Goal: Task Accomplishment & Management: Use online tool/utility

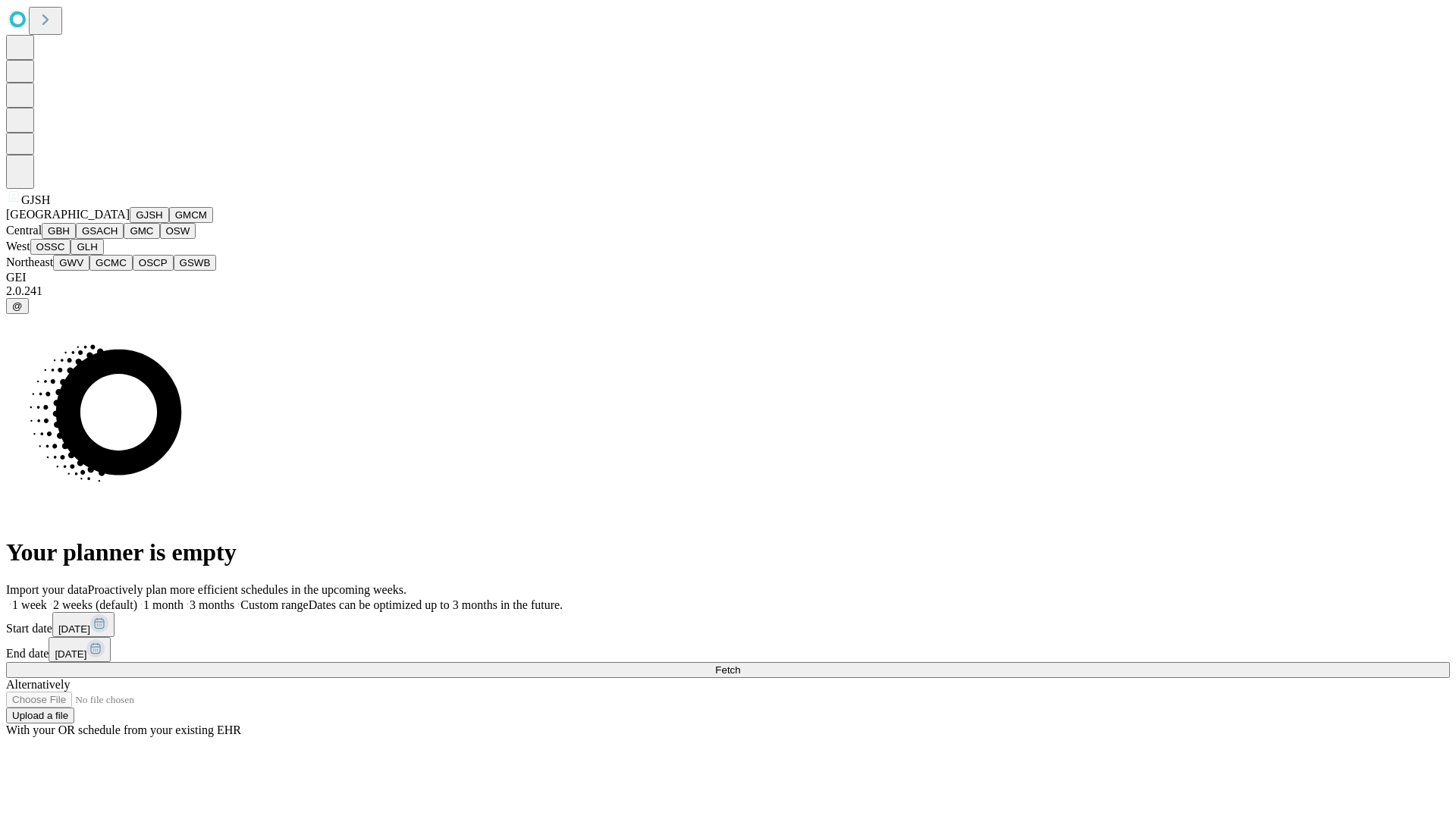
click at [129, 223] on button "GJSH" at bounding box center [149, 216] width 40 height 16
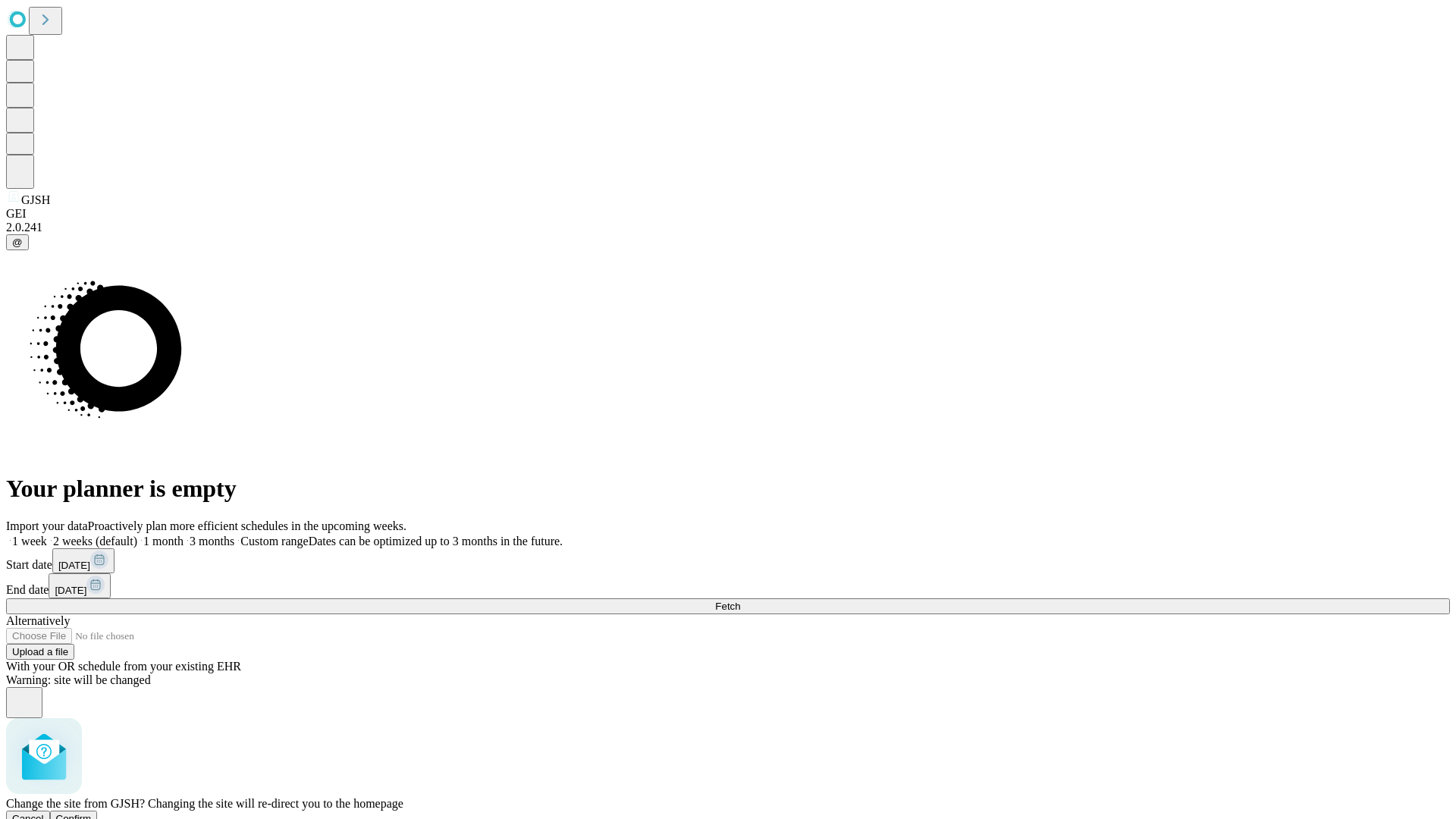
click at [92, 813] on span "Confirm" at bounding box center [74, 818] width 36 height 12
click at [47, 534] on label "1 week" at bounding box center [27, 541] width 41 height 13
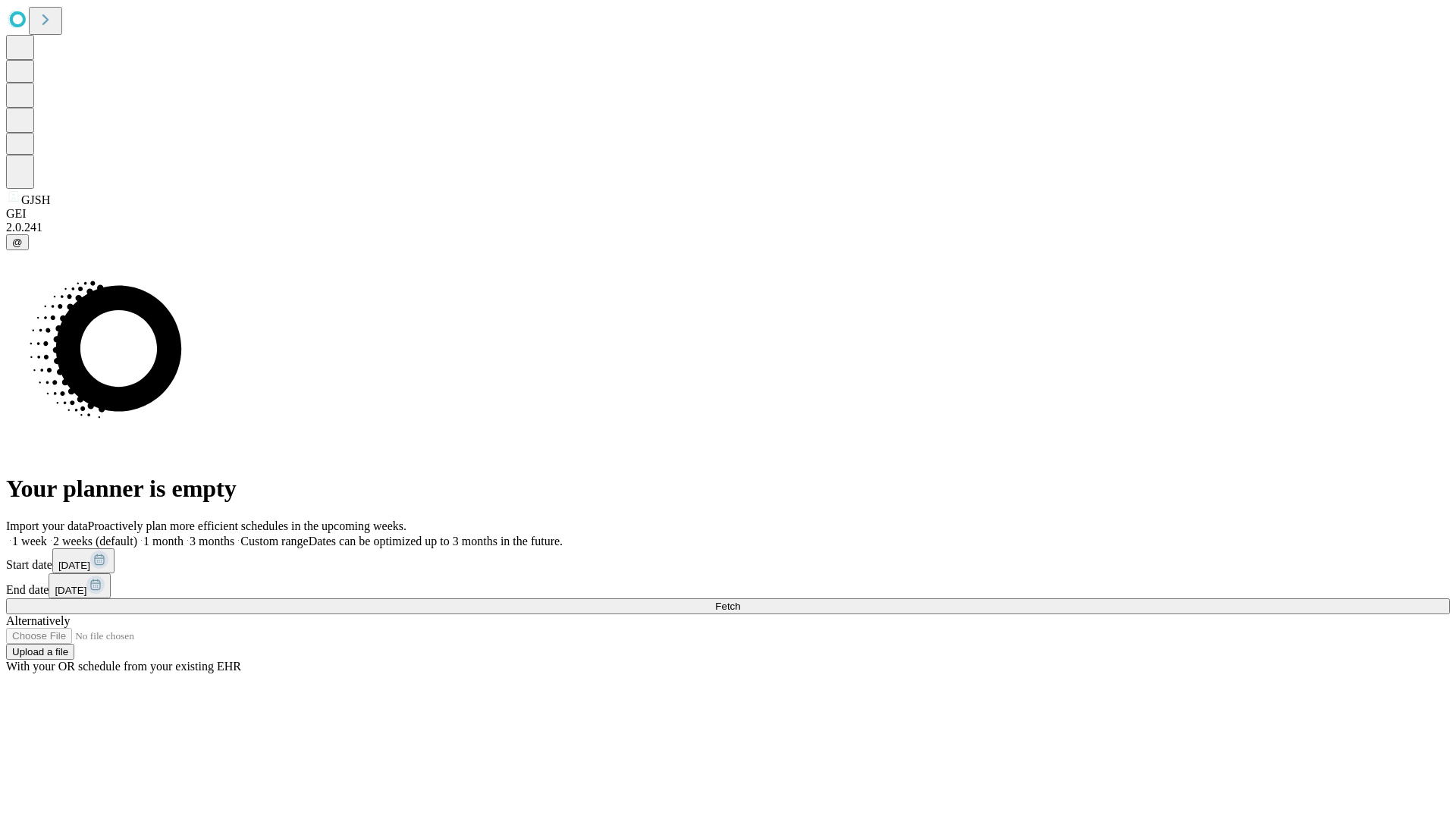
click at [740, 601] on span "Fetch" at bounding box center [728, 606] width 25 height 12
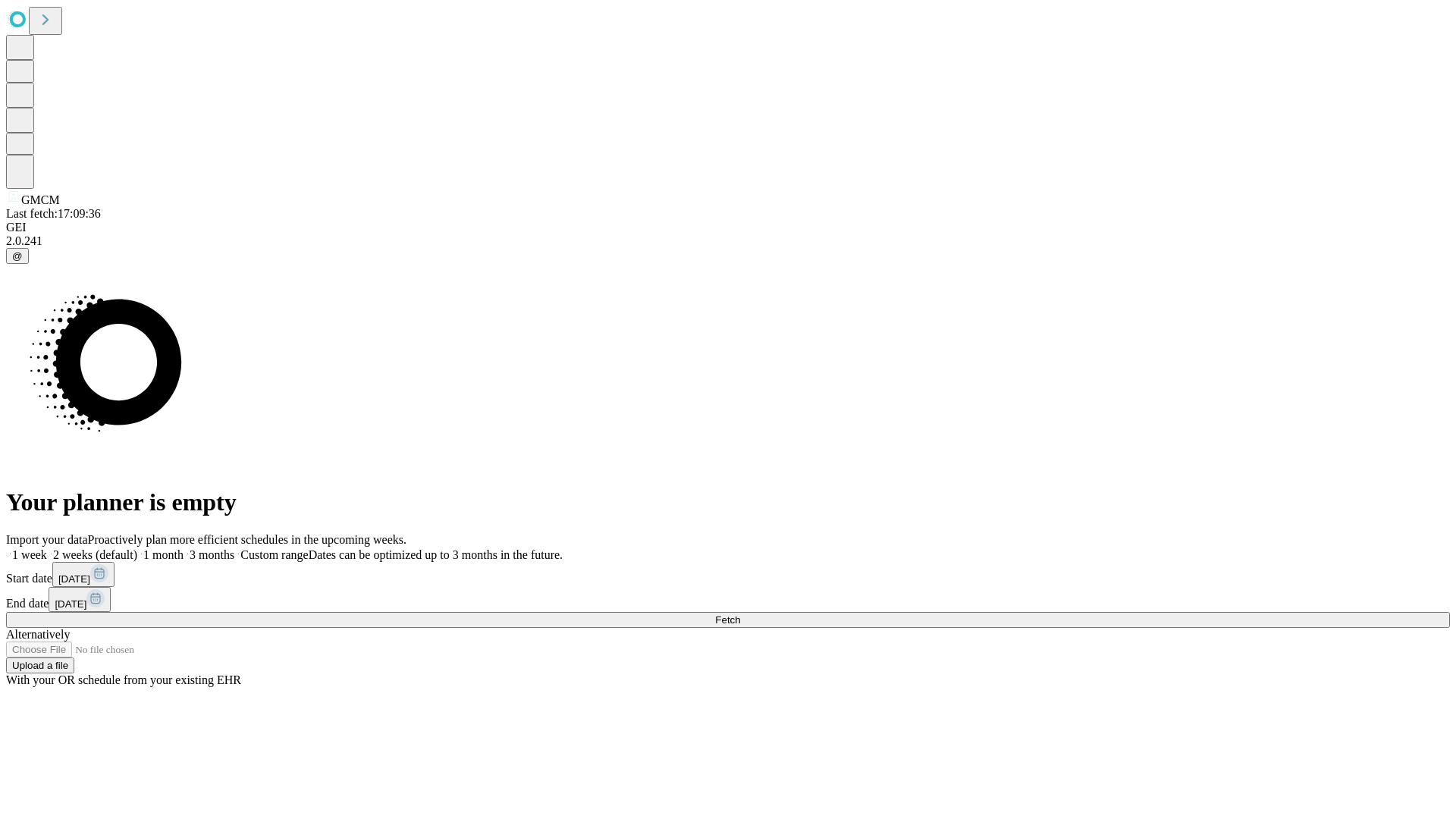
click at [47, 549] on label "1 week" at bounding box center [27, 555] width 41 height 13
click at [740, 614] on span "Fetch" at bounding box center [728, 620] width 25 height 12
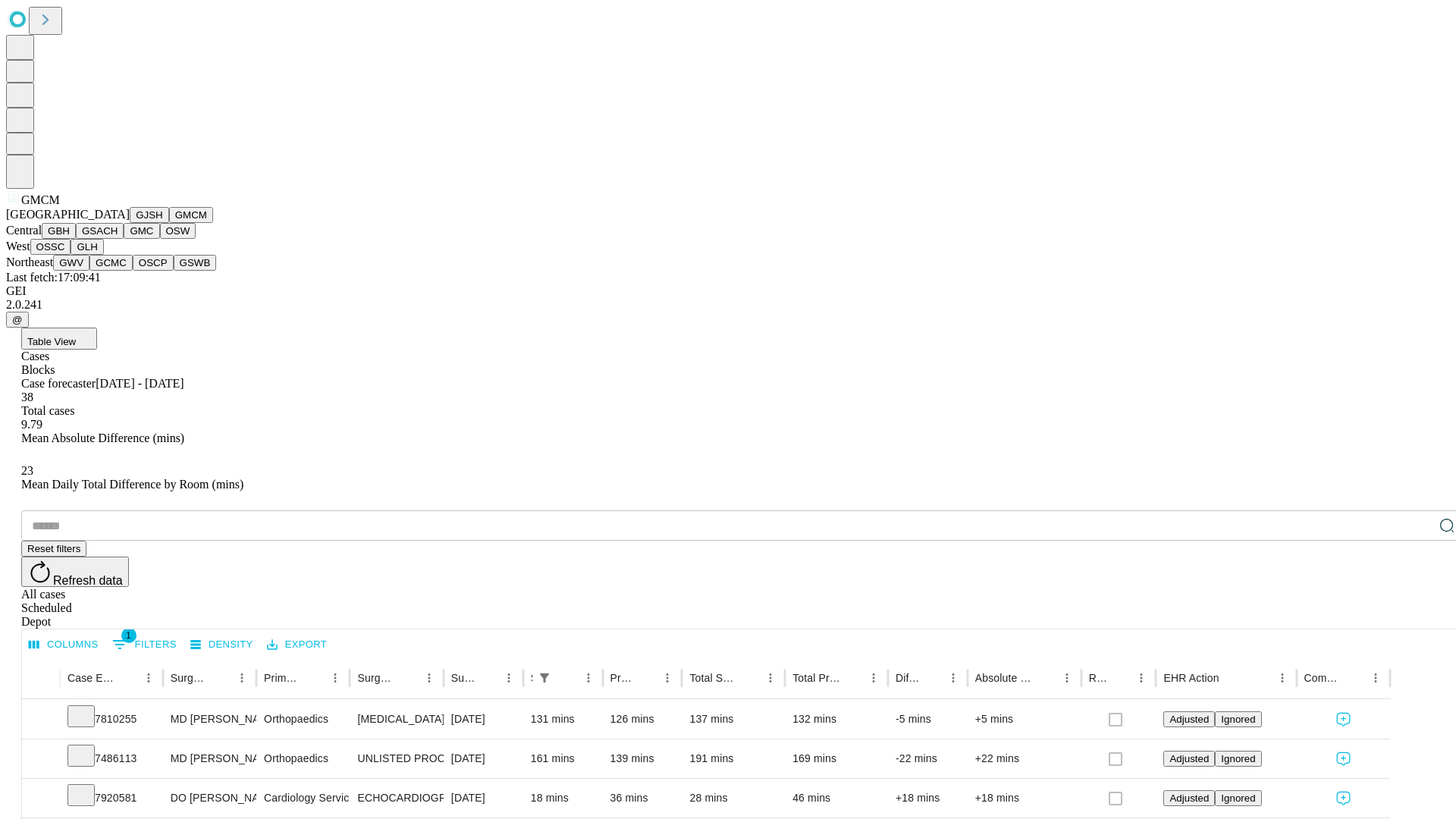
click at [75, 239] on button "GBH" at bounding box center [58, 231] width 34 height 16
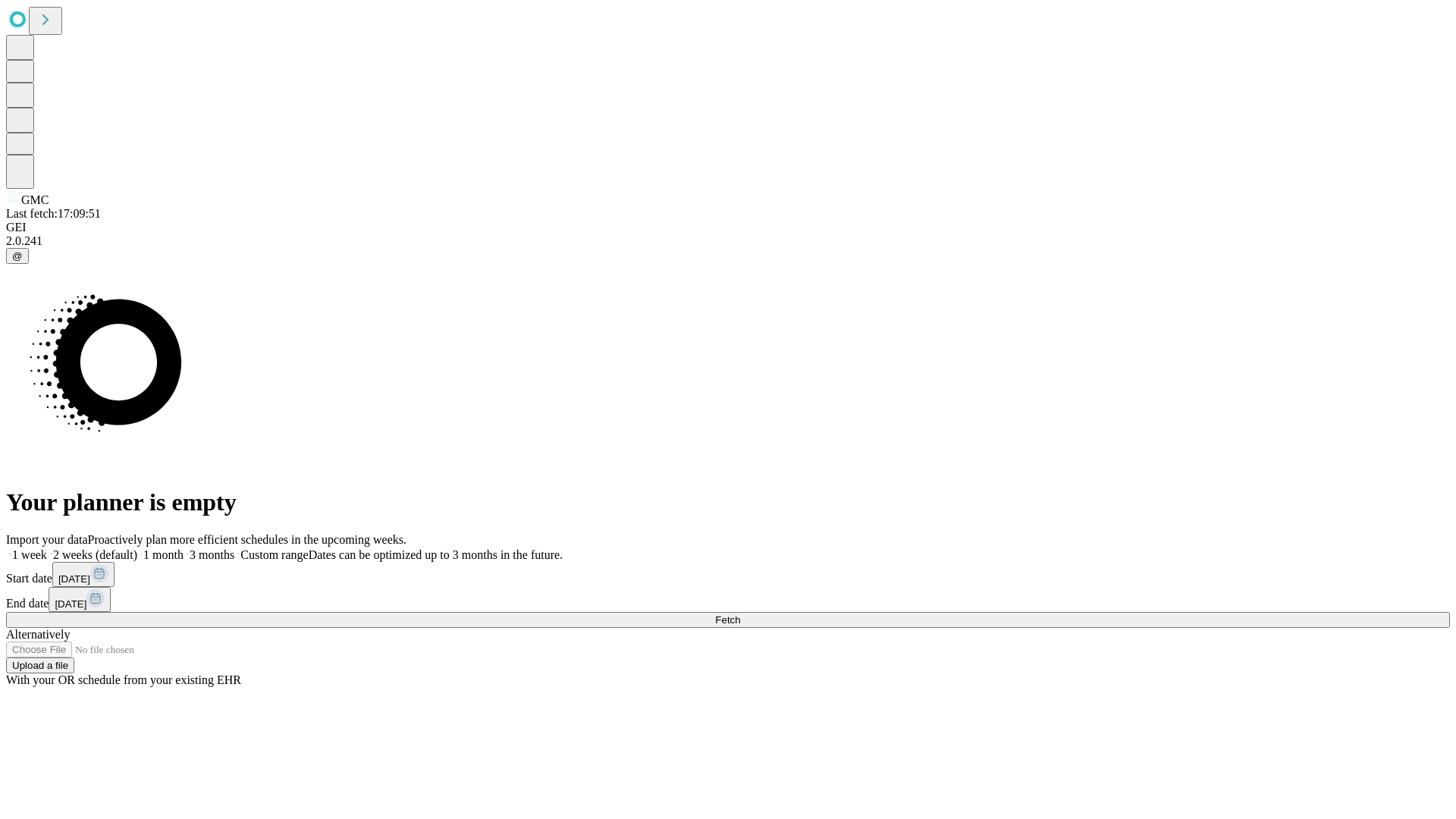
click at [47, 549] on label "1 week" at bounding box center [27, 555] width 41 height 13
click at [740, 614] on span "Fetch" at bounding box center [728, 620] width 25 height 12
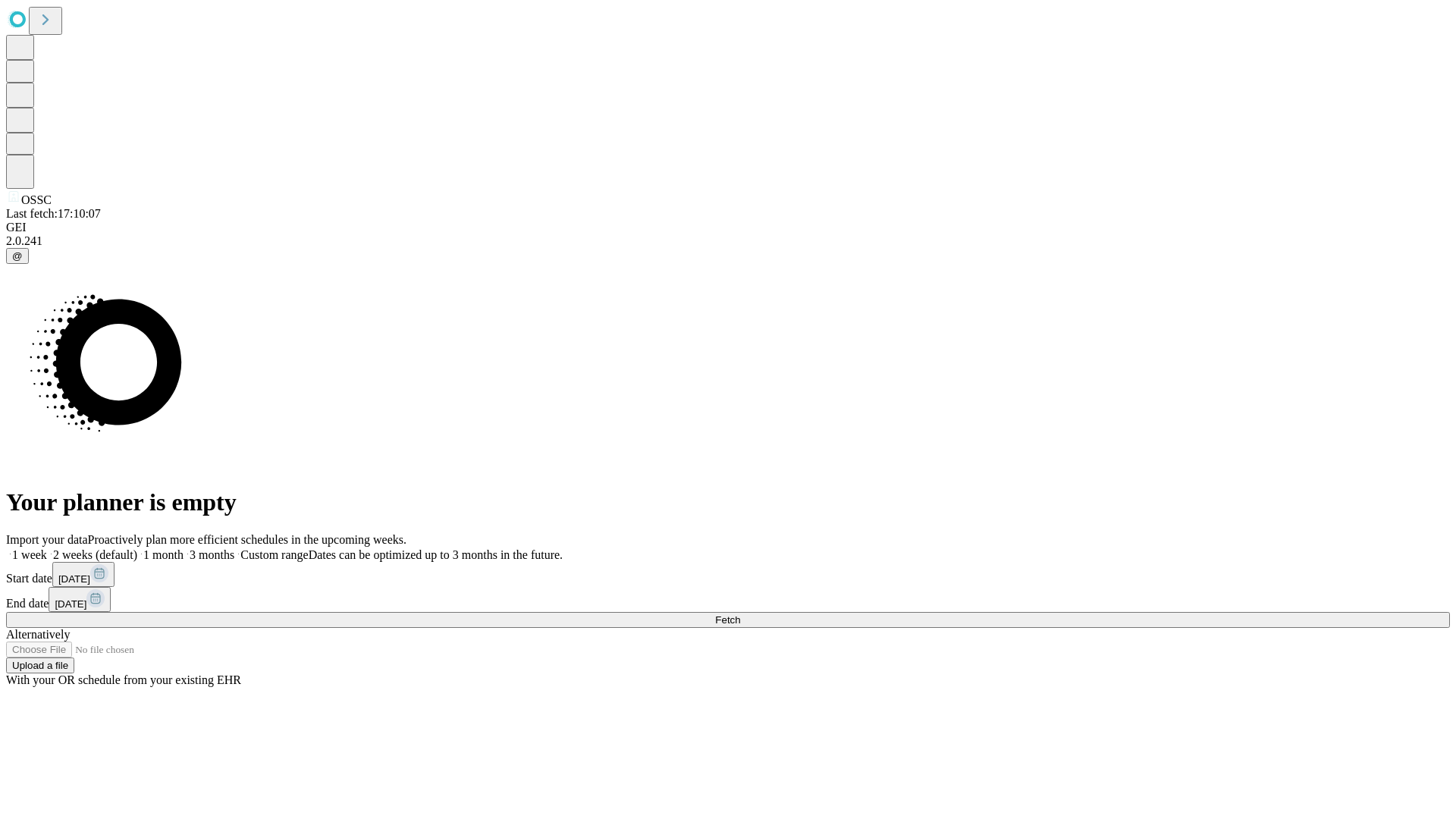
click at [47, 549] on label "1 week" at bounding box center [27, 555] width 41 height 13
click at [740, 614] on span "Fetch" at bounding box center [728, 620] width 25 height 12
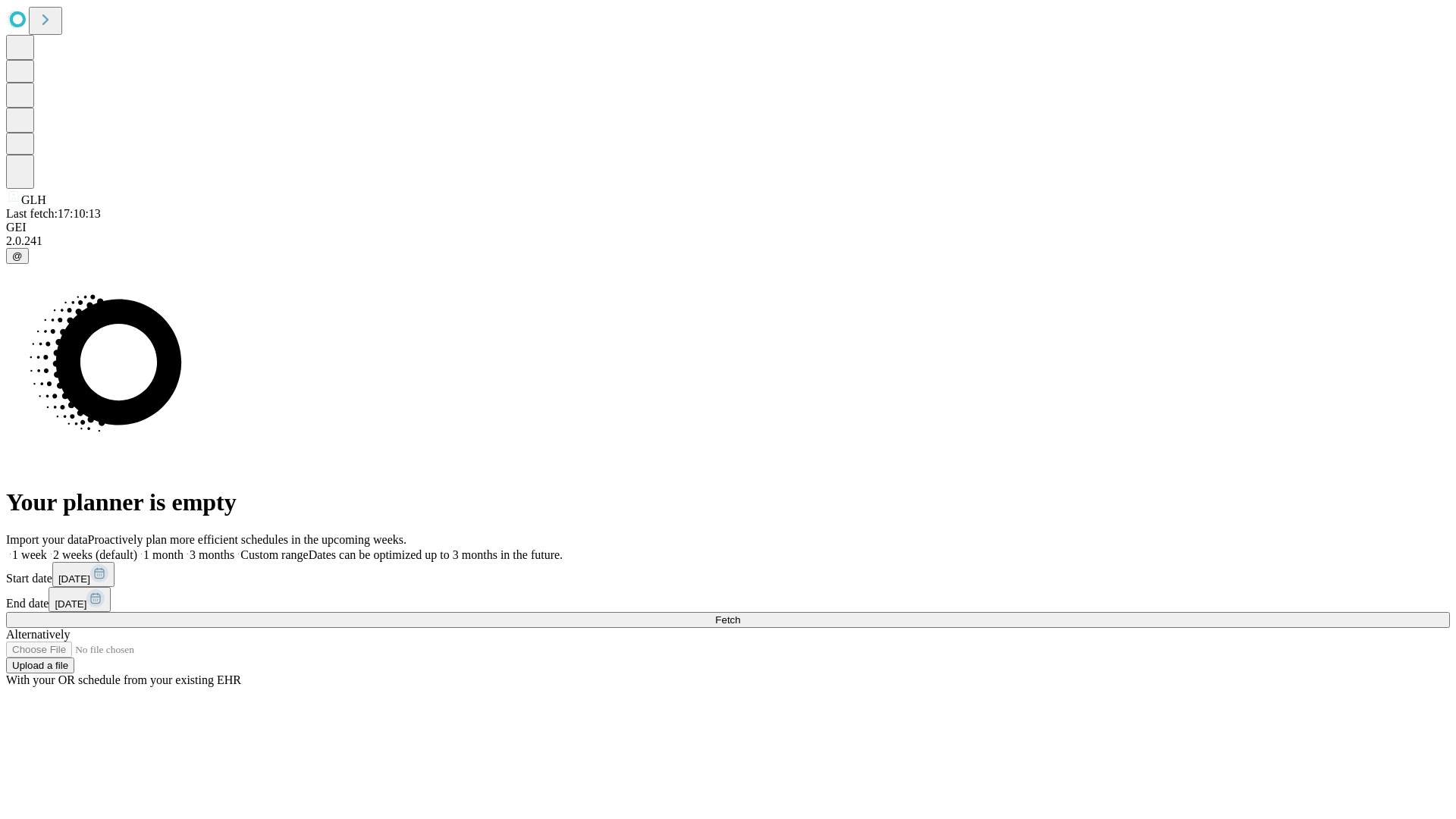
click at [47, 549] on label "1 week" at bounding box center [27, 555] width 41 height 13
click at [740, 614] on span "Fetch" at bounding box center [728, 620] width 25 height 12
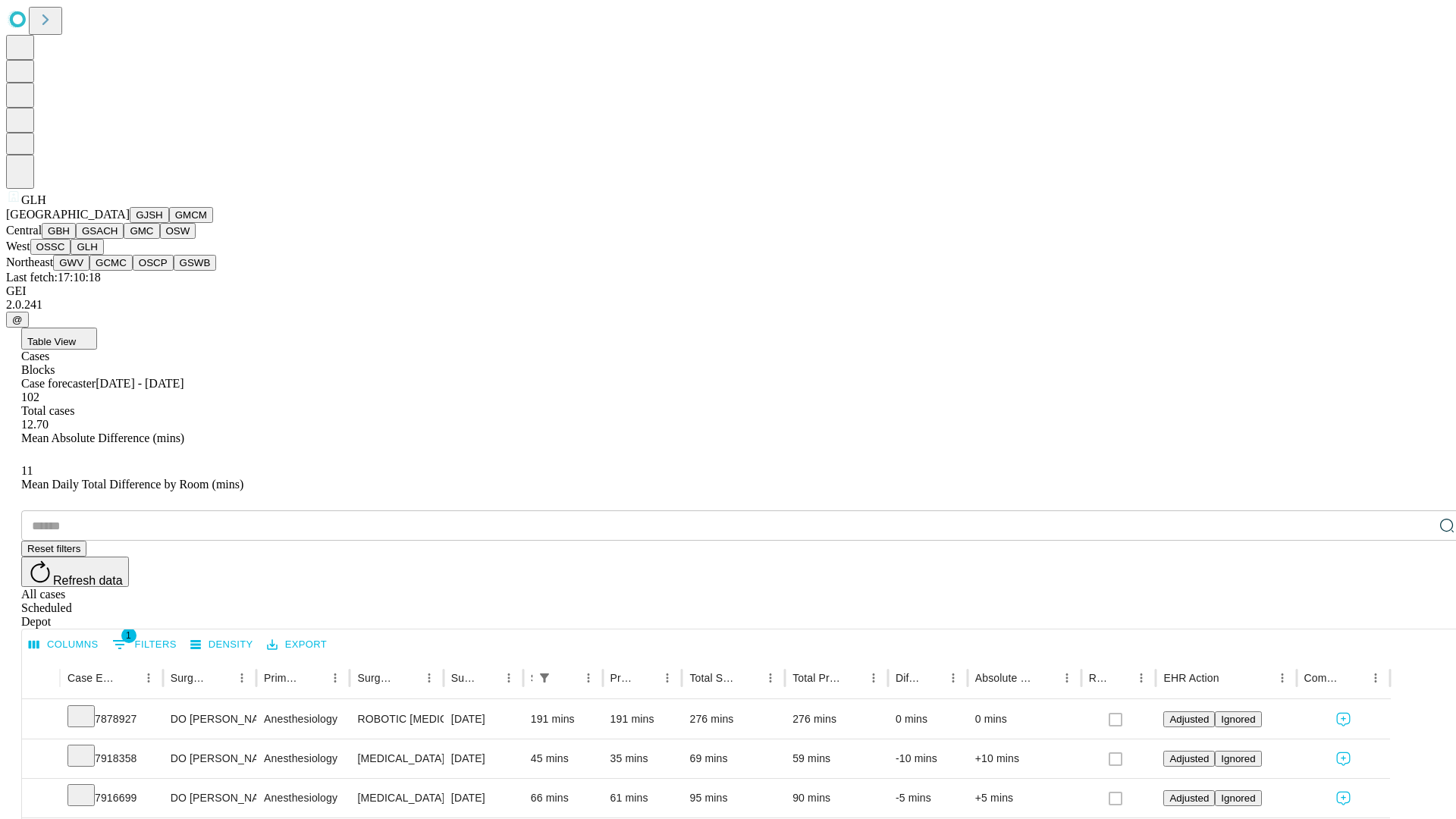
click at [90, 270] on button "GWV" at bounding box center [71, 263] width 37 height 16
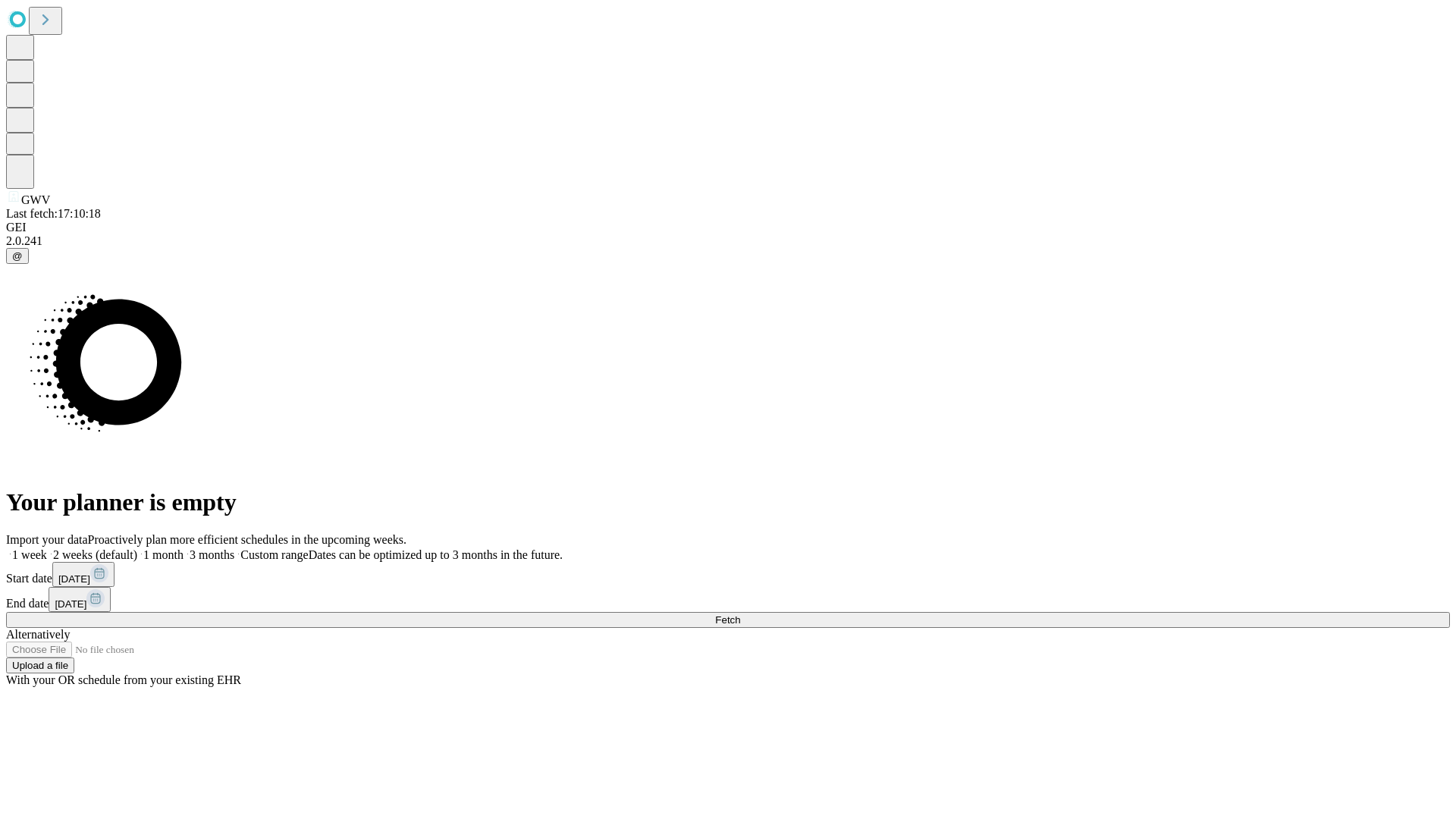
click at [47, 549] on label "1 week" at bounding box center [27, 555] width 41 height 13
click at [740, 614] on span "Fetch" at bounding box center [728, 620] width 25 height 12
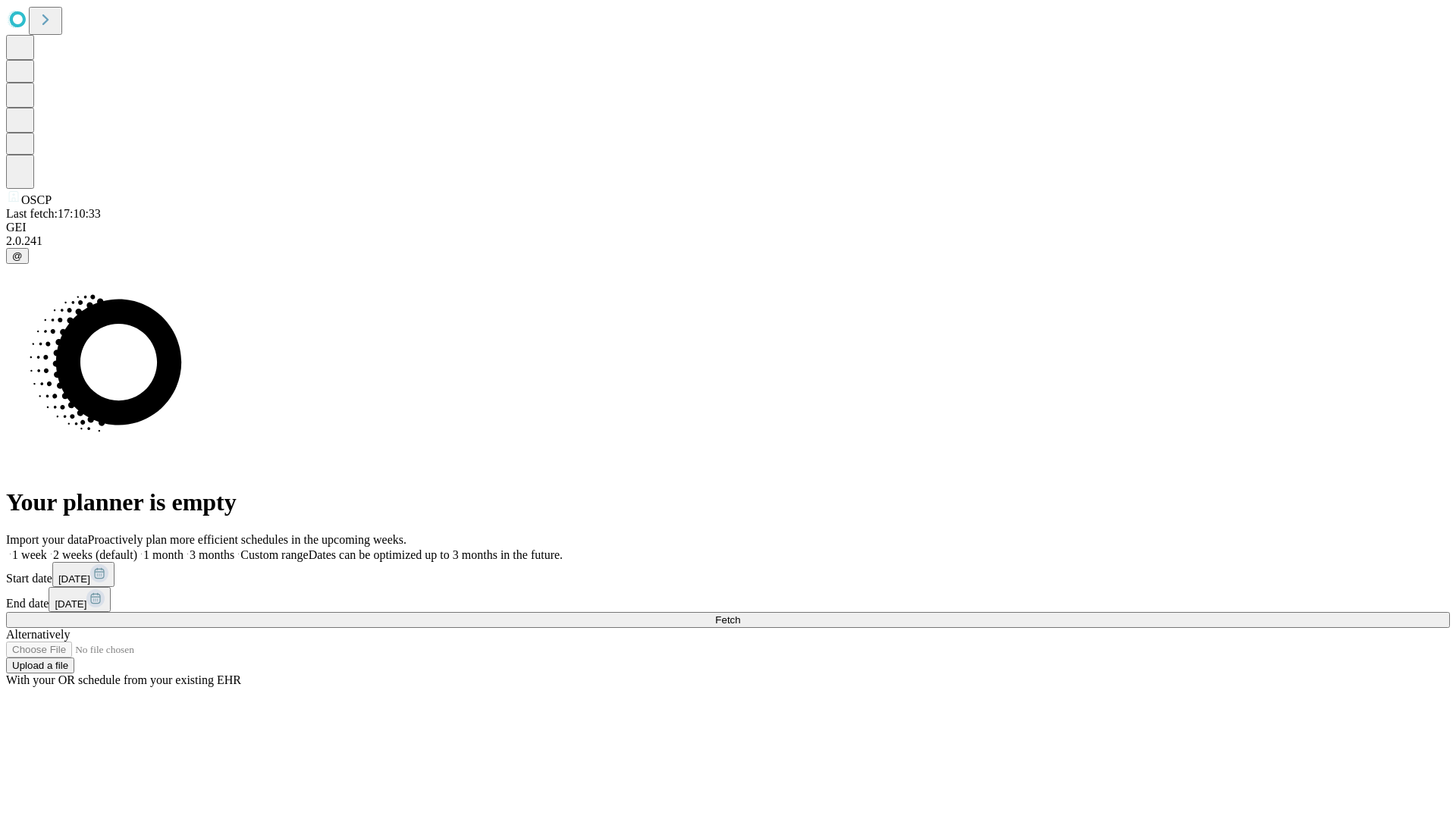
click at [47, 549] on label "1 week" at bounding box center [27, 555] width 41 height 13
click at [740, 614] on span "Fetch" at bounding box center [728, 620] width 25 height 12
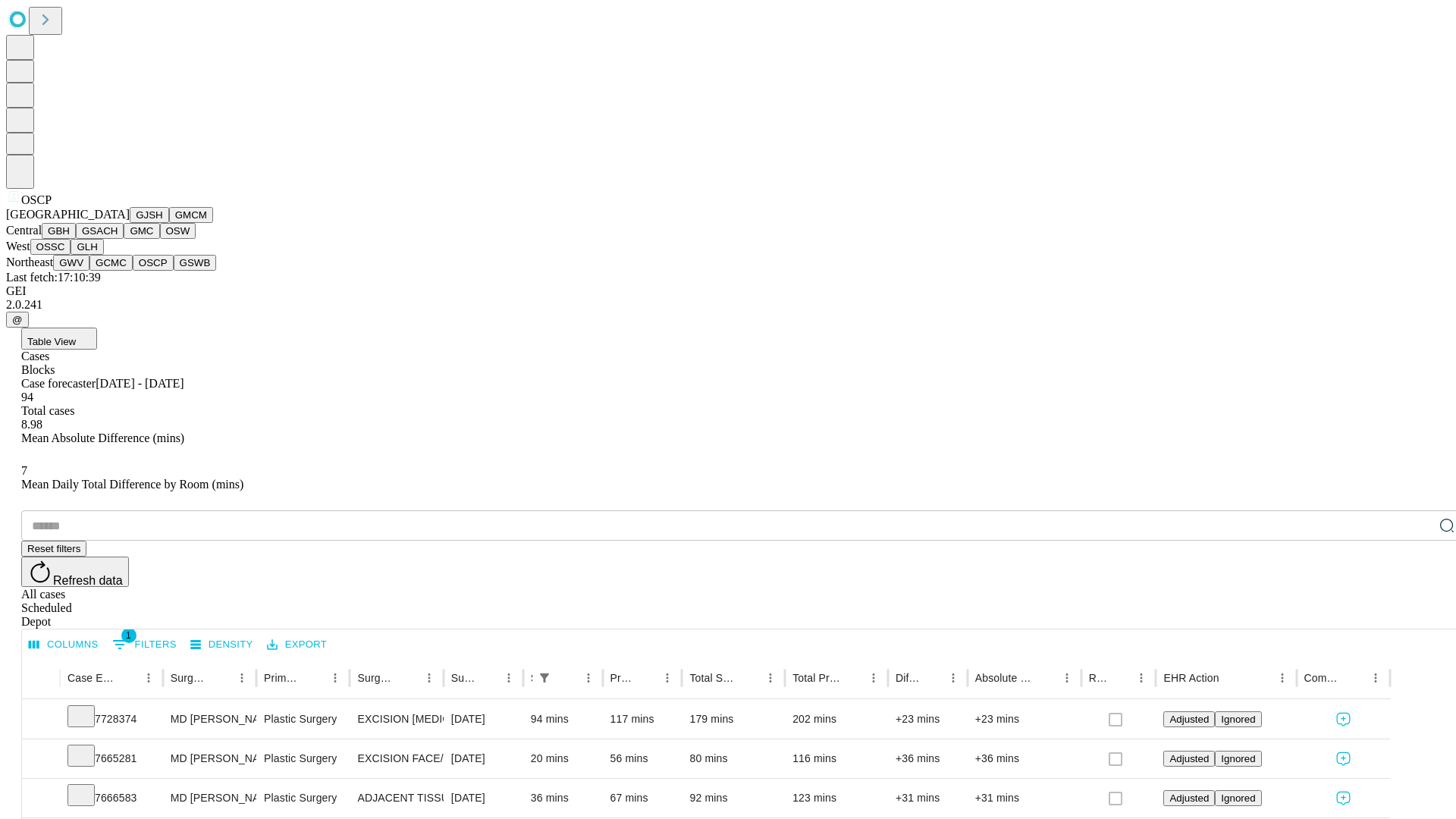
click at [173, 270] on button "GSWB" at bounding box center [195, 263] width 43 height 16
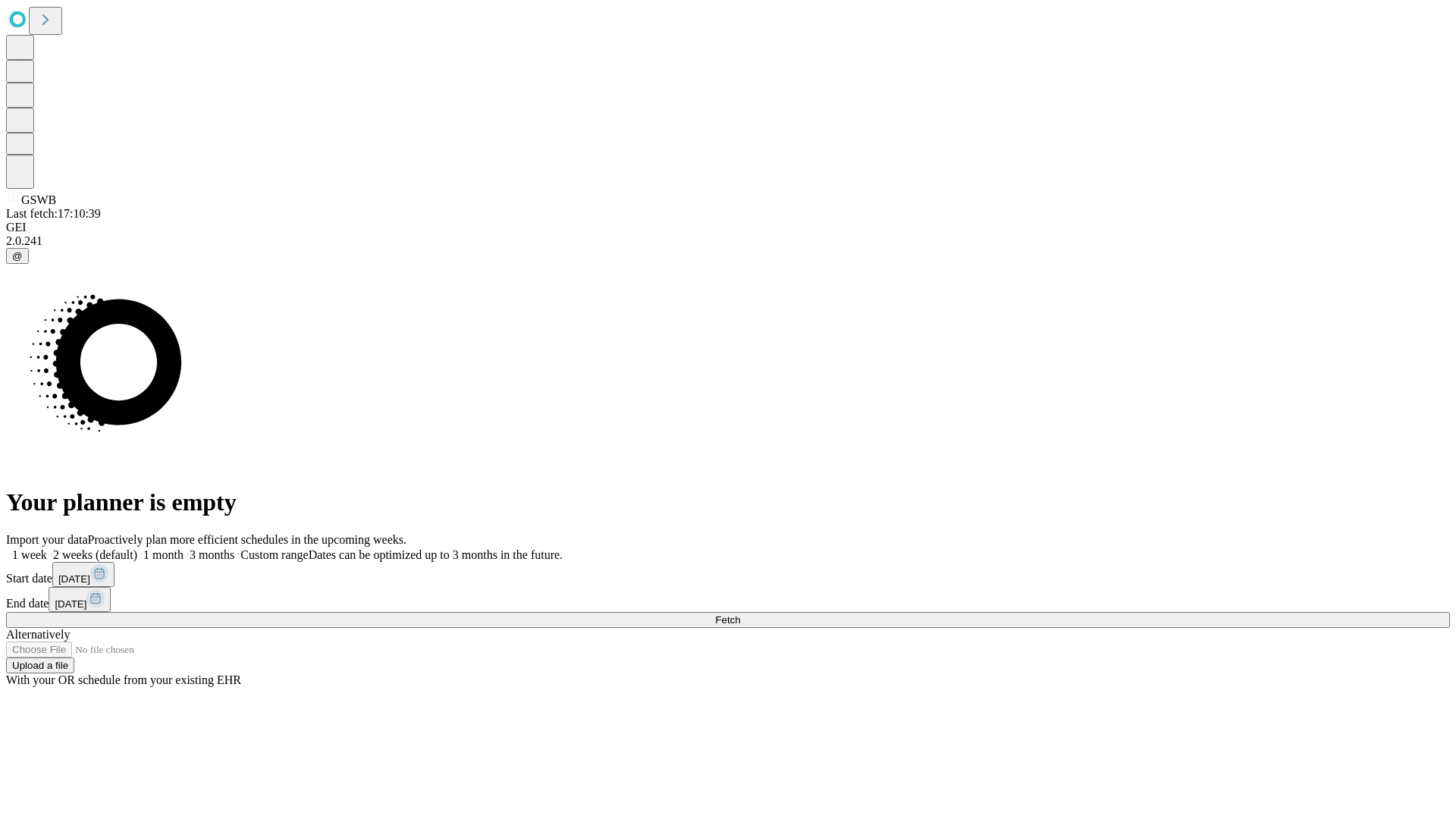
click at [47, 549] on label "1 week" at bounding box center [27, 555] width 41 height 13
click at [740, 614] on span "Fetch" at bounding box center [728, 620] width 25 height 12
